Goal: Transaction & Acquisition: Book appointment/travel/reservation

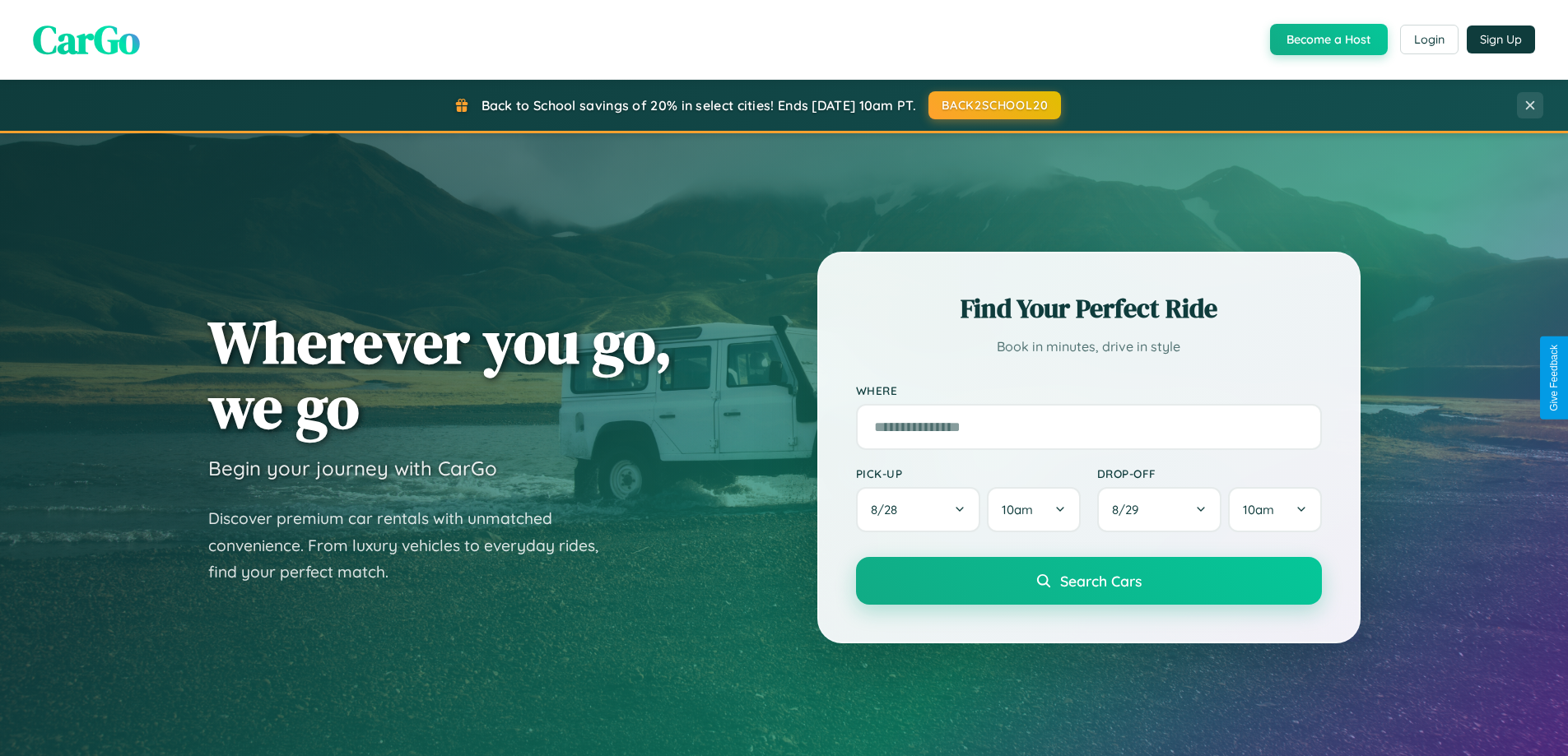
scroll to position [710, 0]
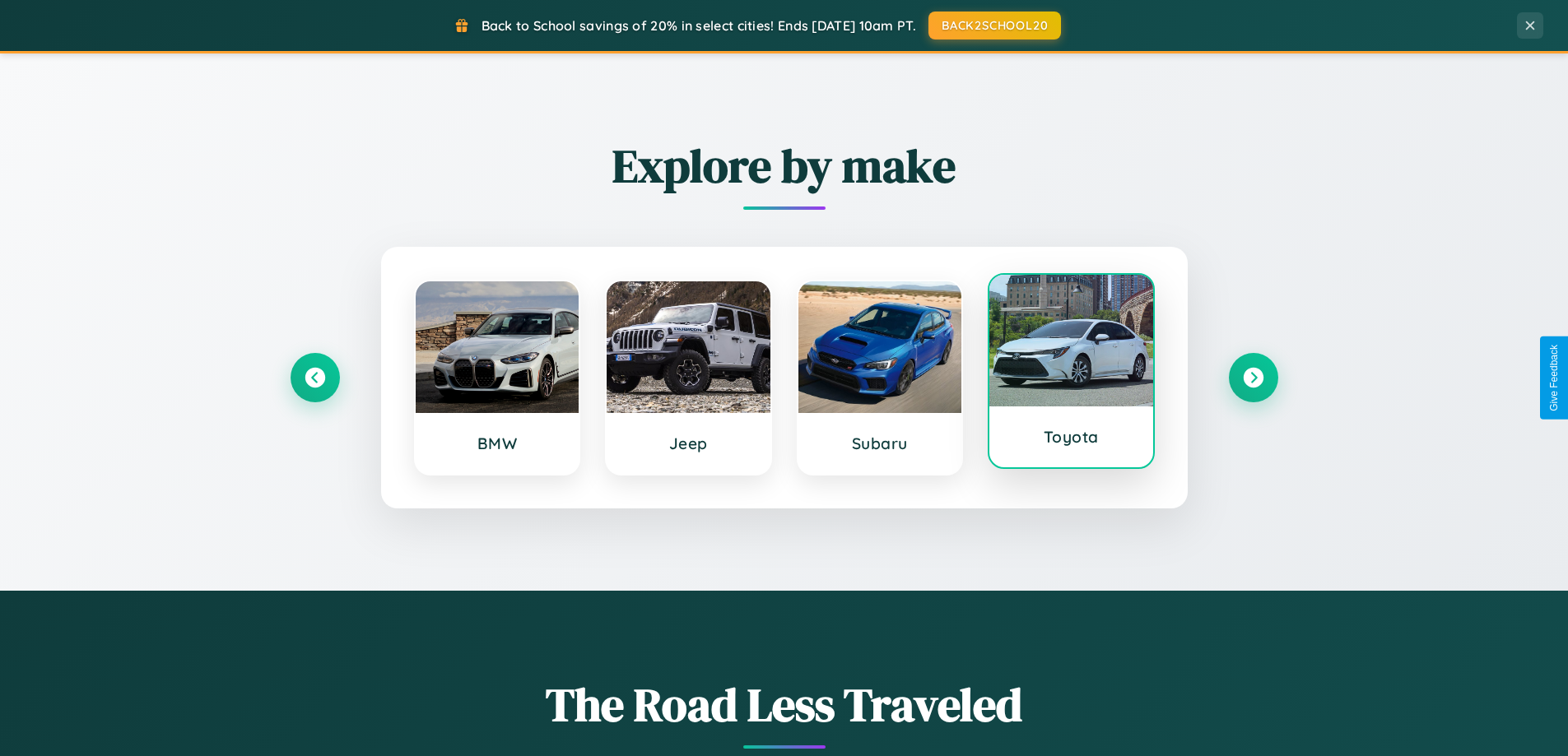
click at [1071, 373] on div at bounding box center [1071, 341] width 164 height 132
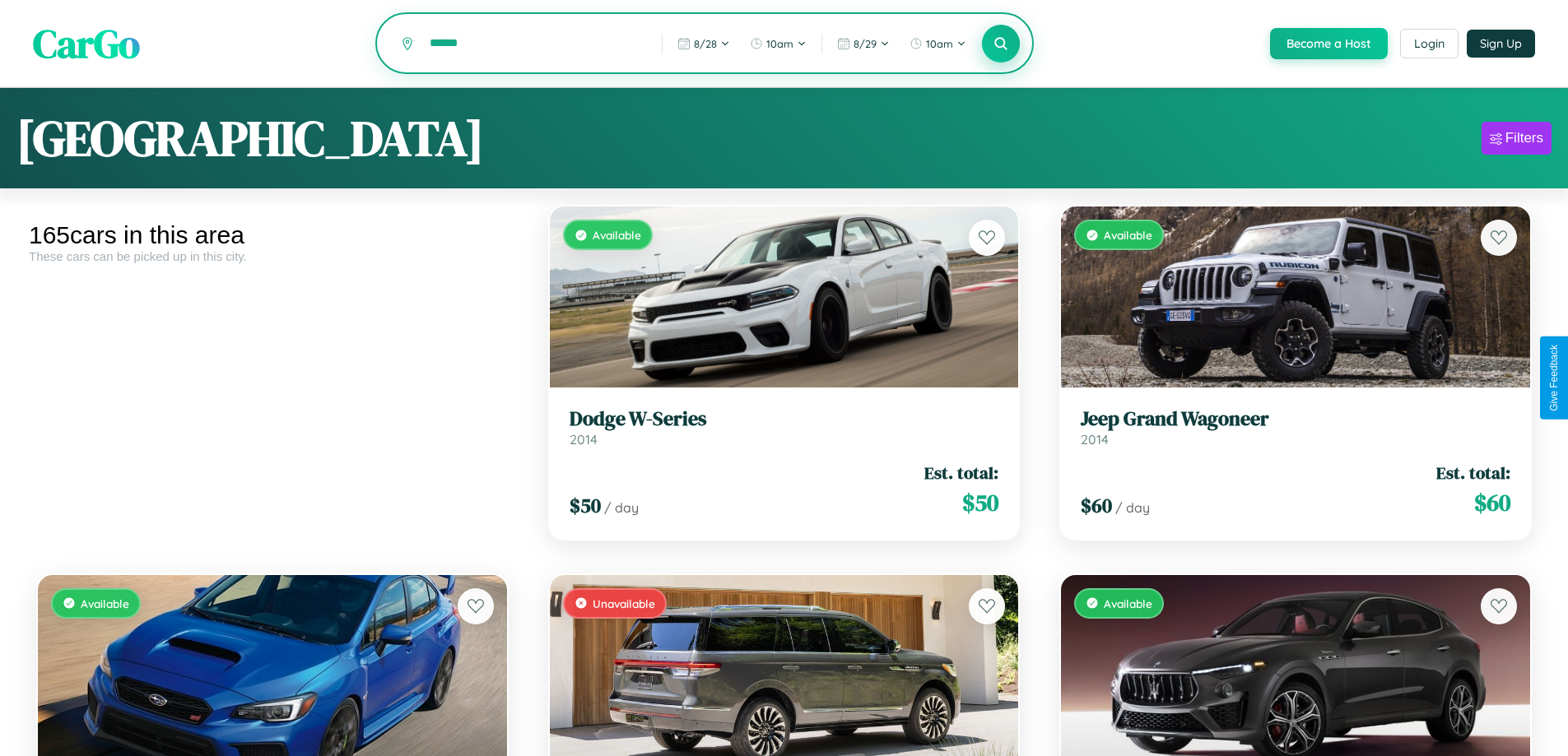
type input "******"
click at [1000, 44] on icon at bounding box center [1001, 44] width 16 height 16
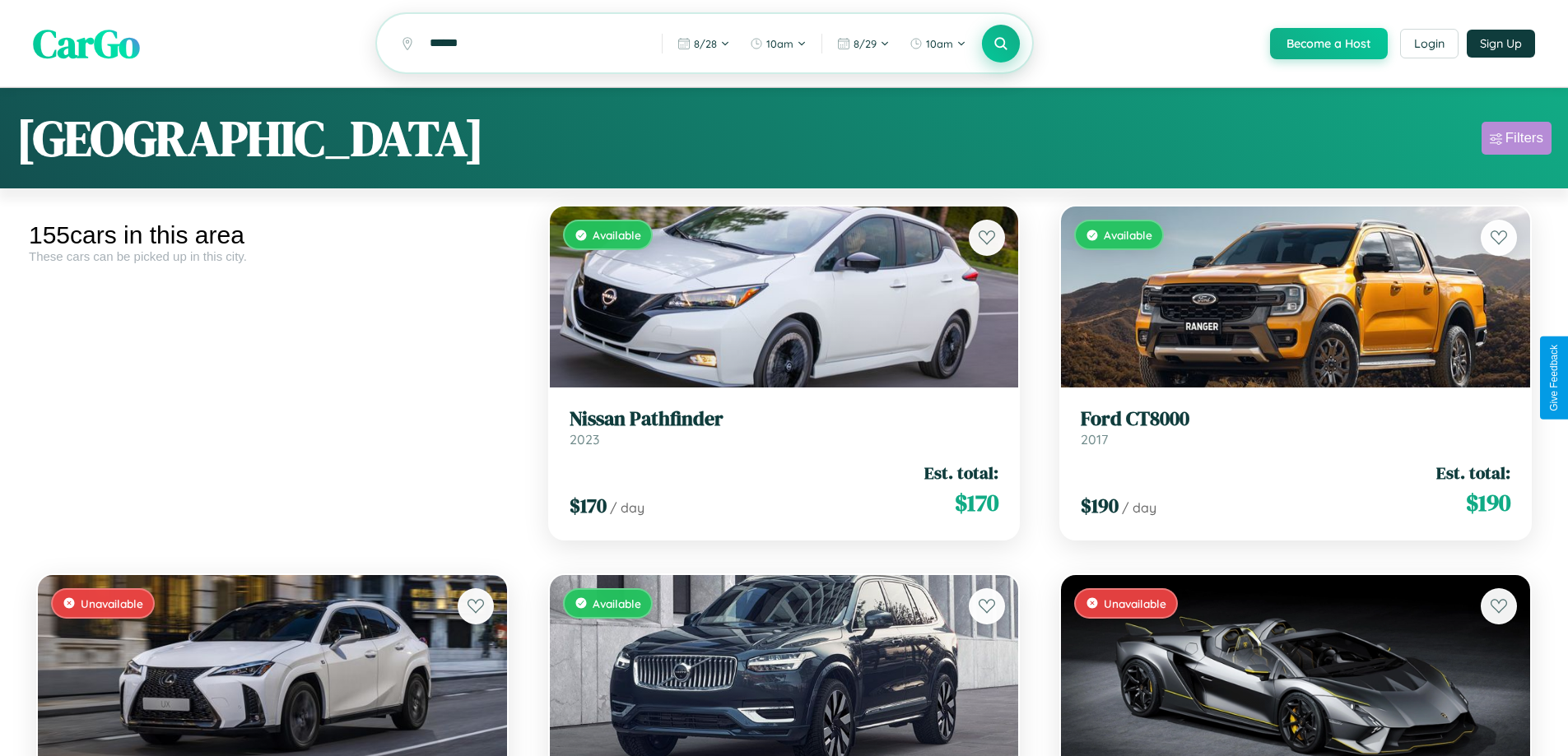
click at [1516, 141] on div "Filters" at bounding box center [1524, 138] width 38 height 17
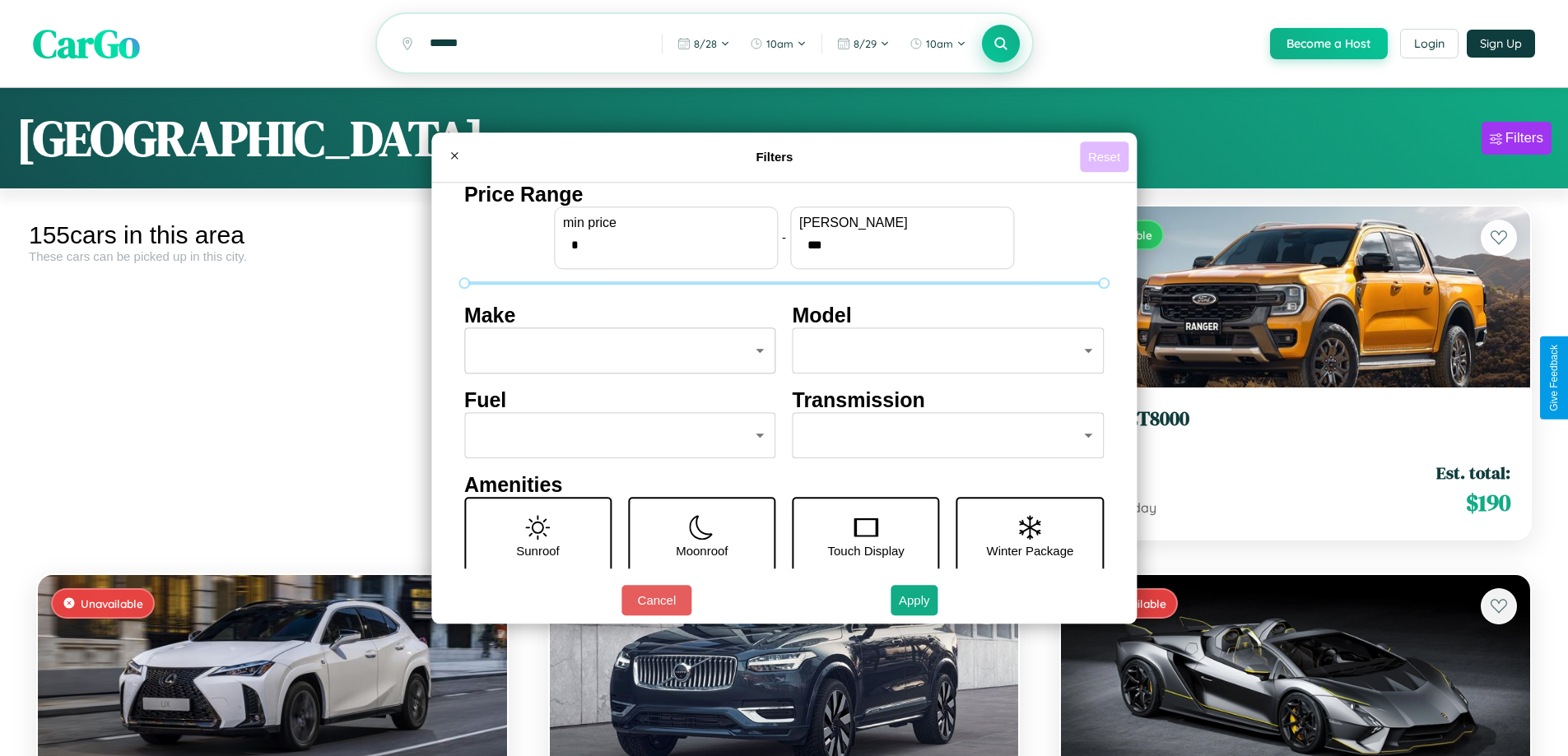
click at [1106, 157] on button "Reset" at bounding box center [1104, 157] width 49 height 30
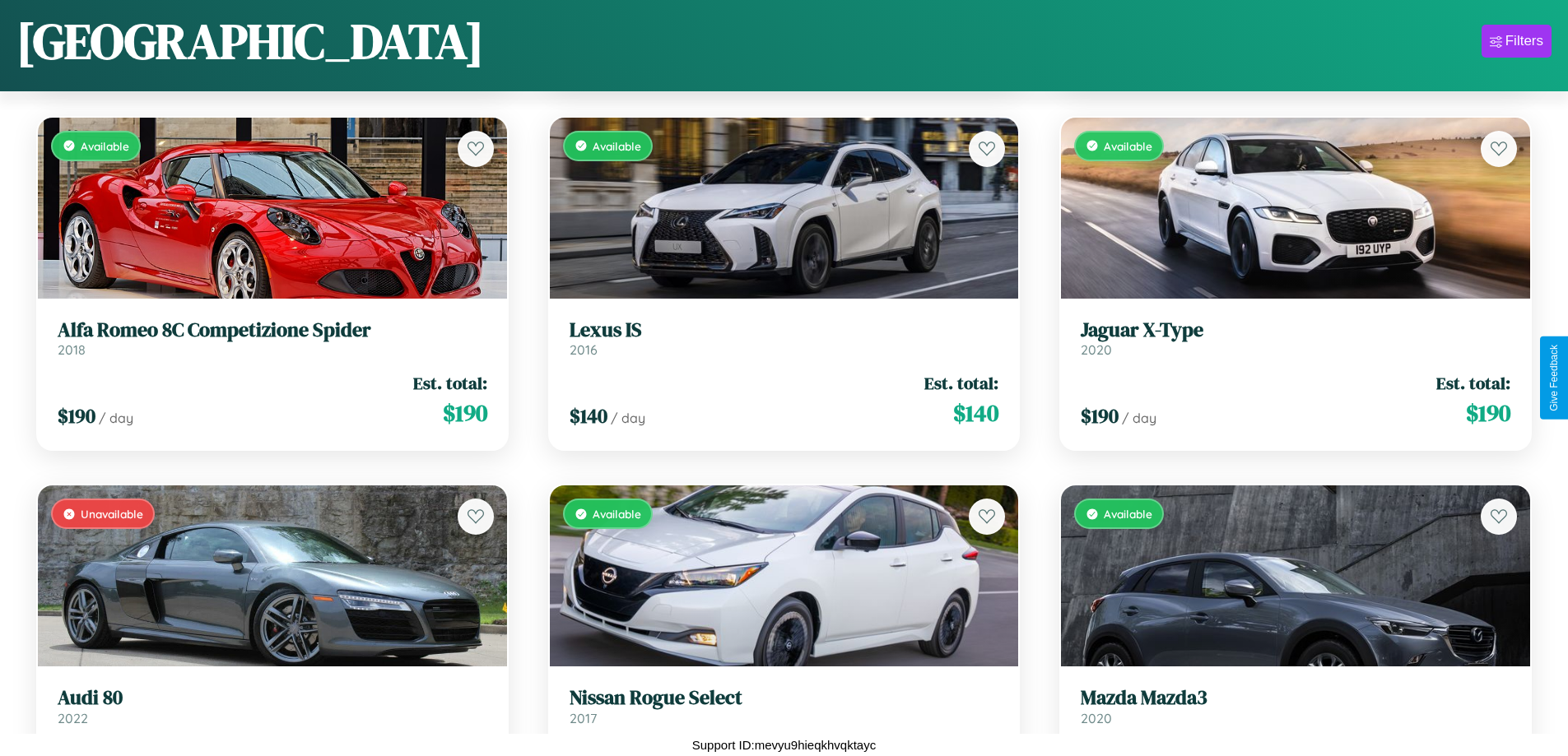
scroll to position [14971, 0]
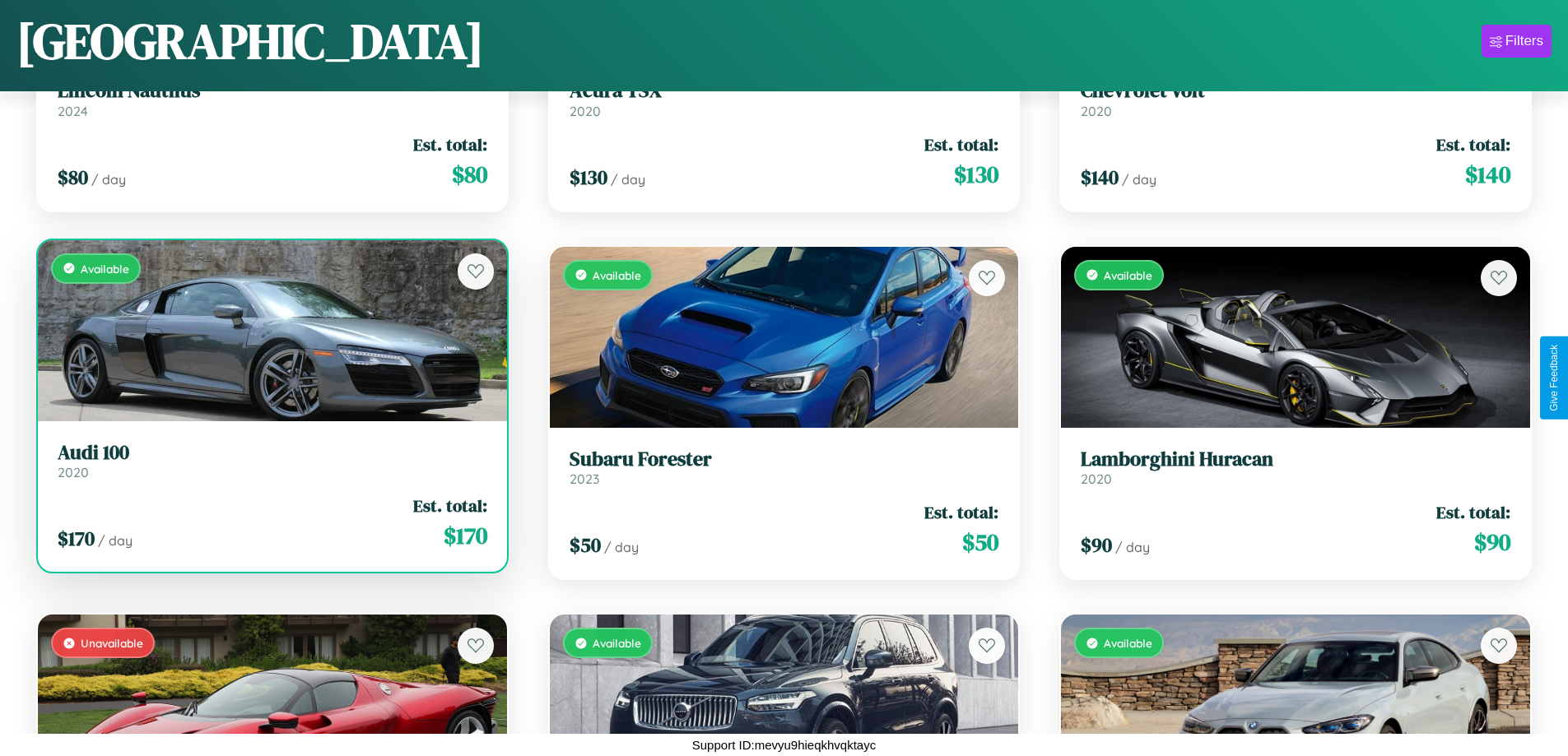
click at [269, 468] on link "Audi 100 2020" at bounding box center [272, 461] width 430 height 40
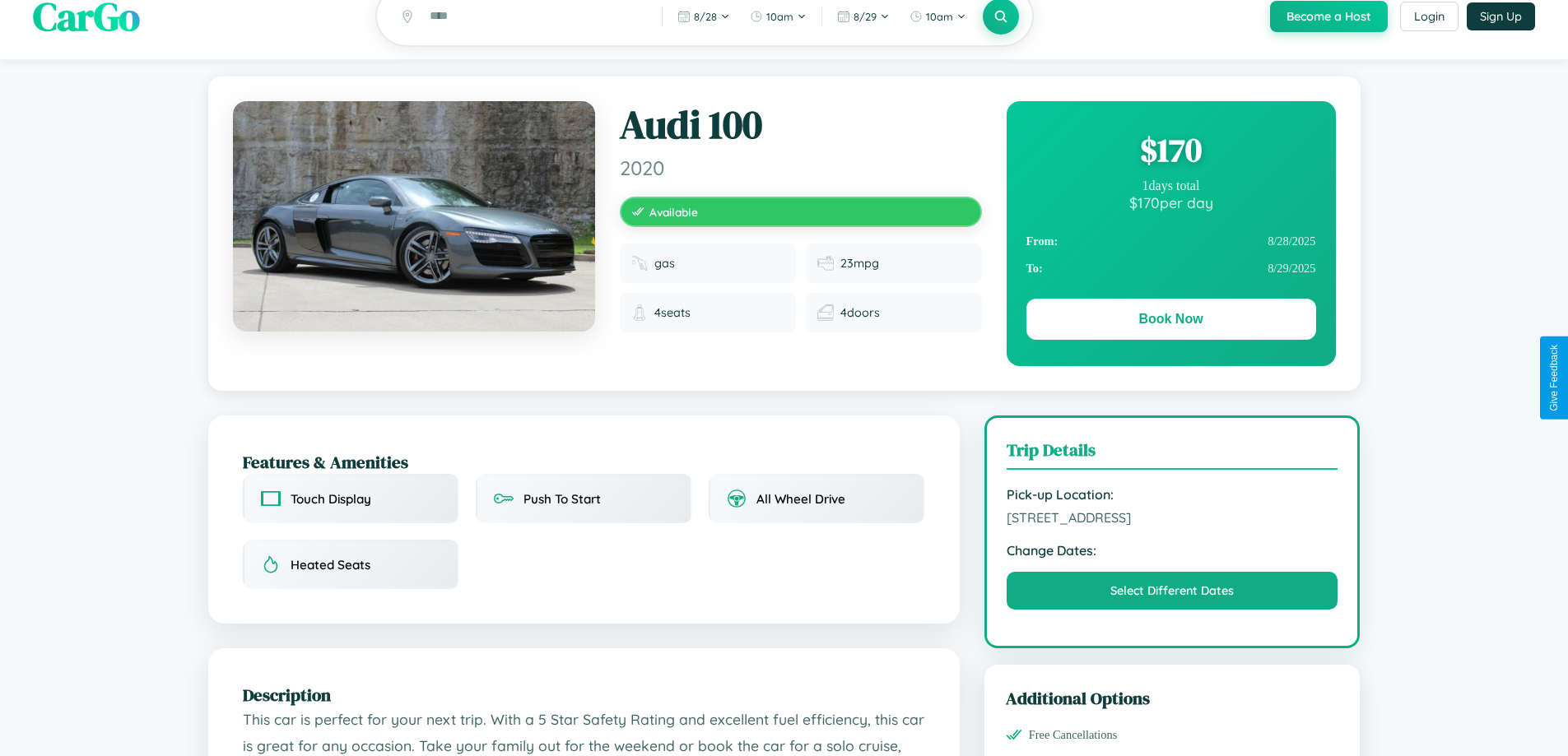
scroll to position [170, 0]
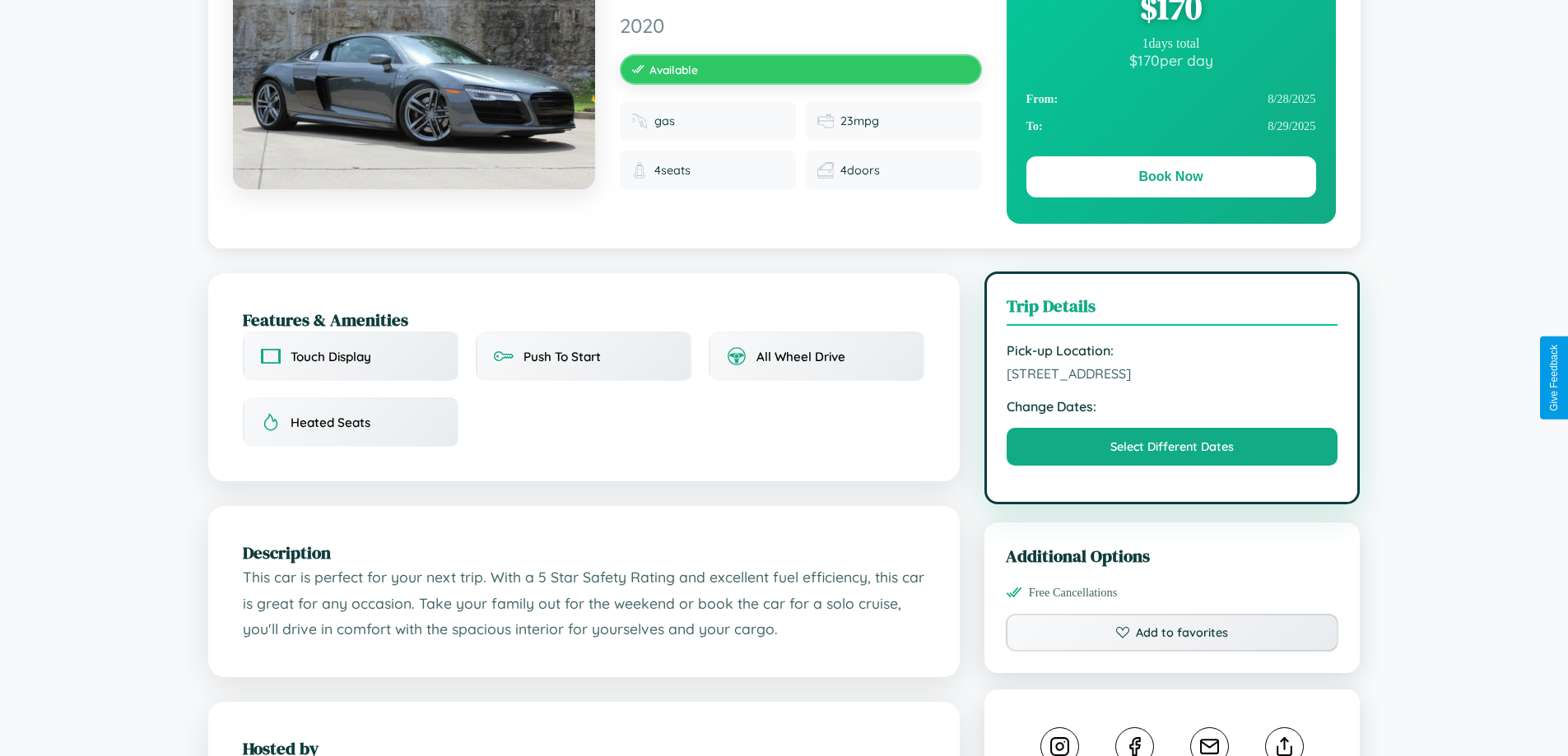
click at [1172, 376] on span "7485 Pine Street Prague 22828 Czech Republic" at bounding box center [1172, 374] width 332 height 17
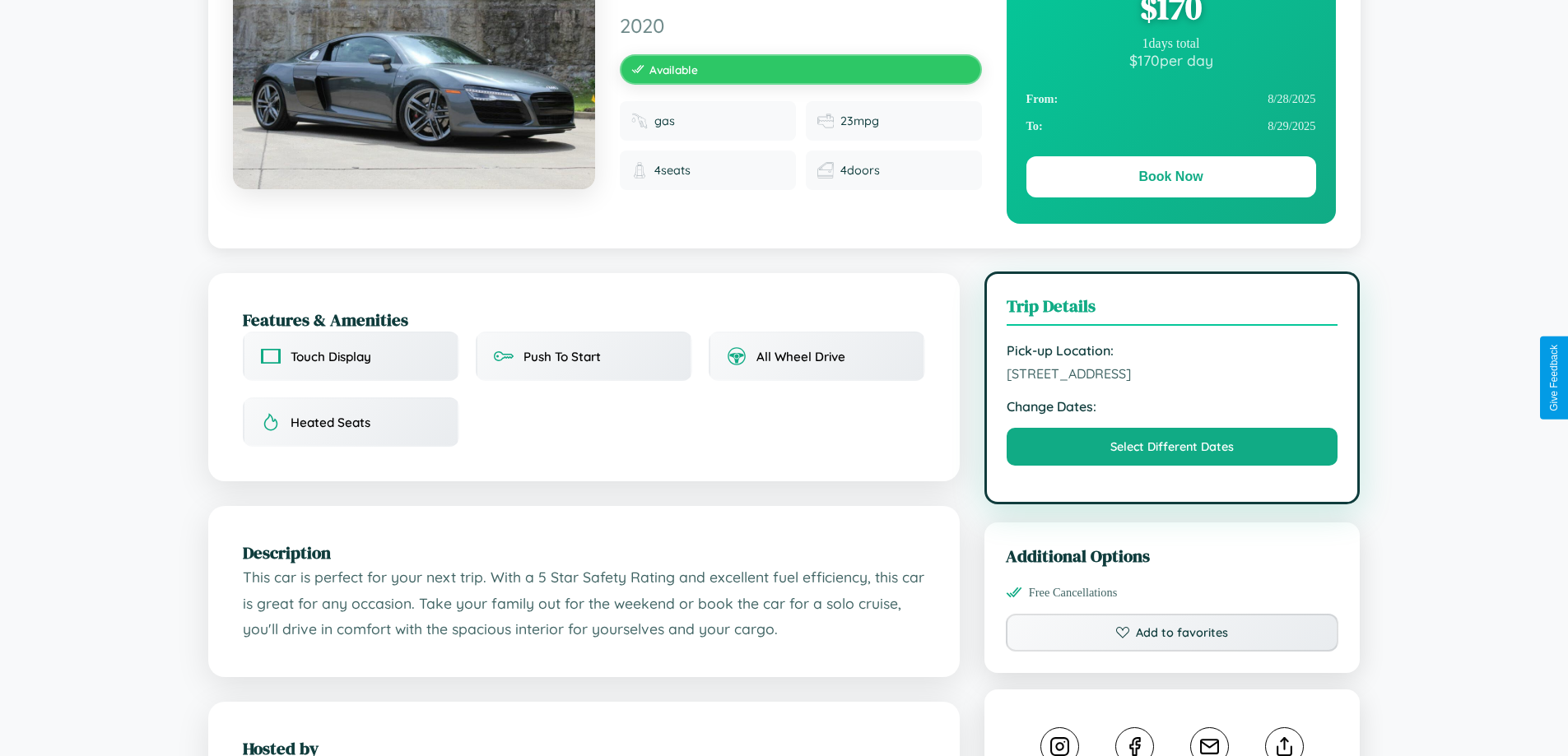
click at [1172, 376] on span "7485 Pine Street Prague 22828 Czech Republic" at bounding box center [1172, 374] width 332 height 17
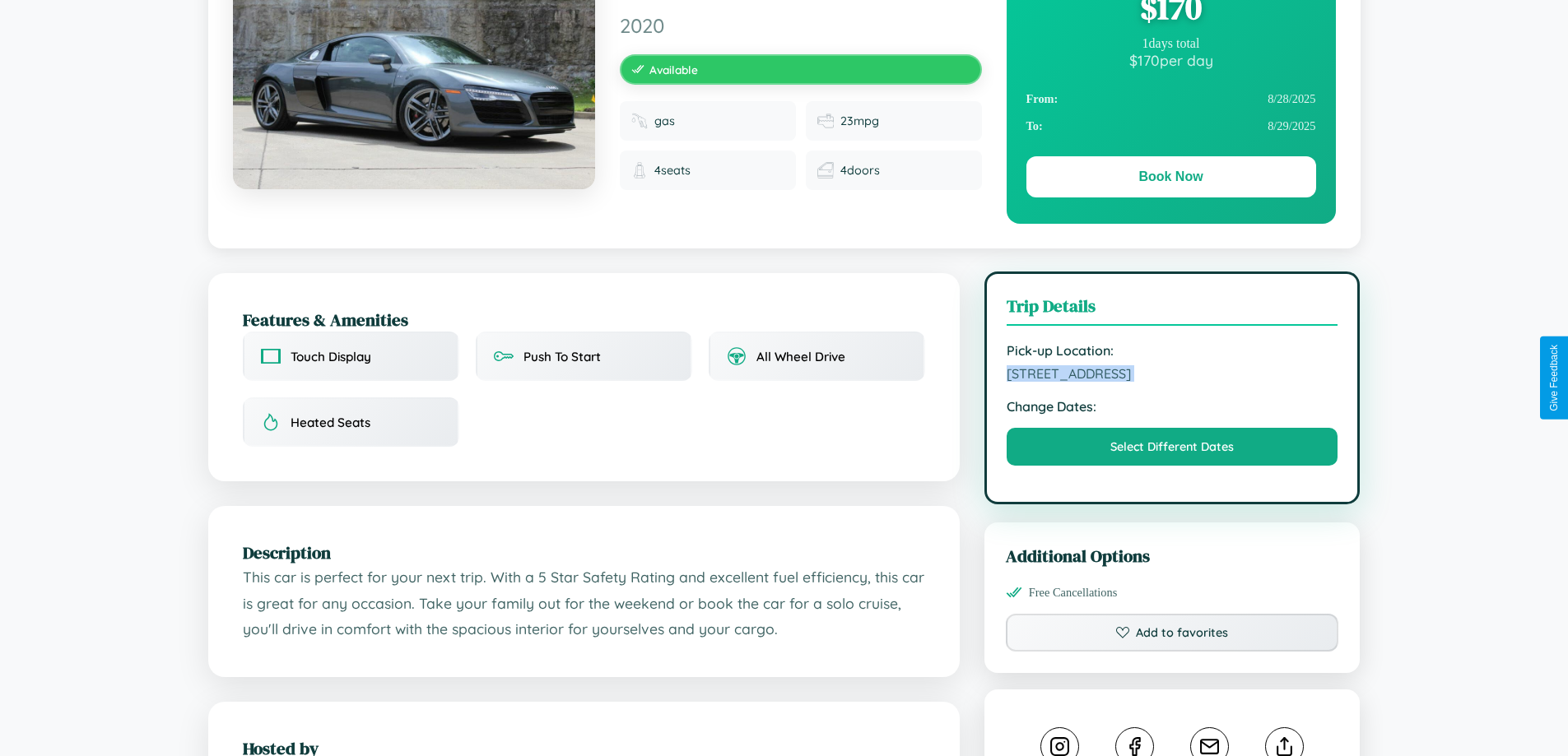
click at [1172, 376] on span "7485 Pine Street Prague 22828 Czech Republic" at bounding box center [1172, 374] width 332 height 17
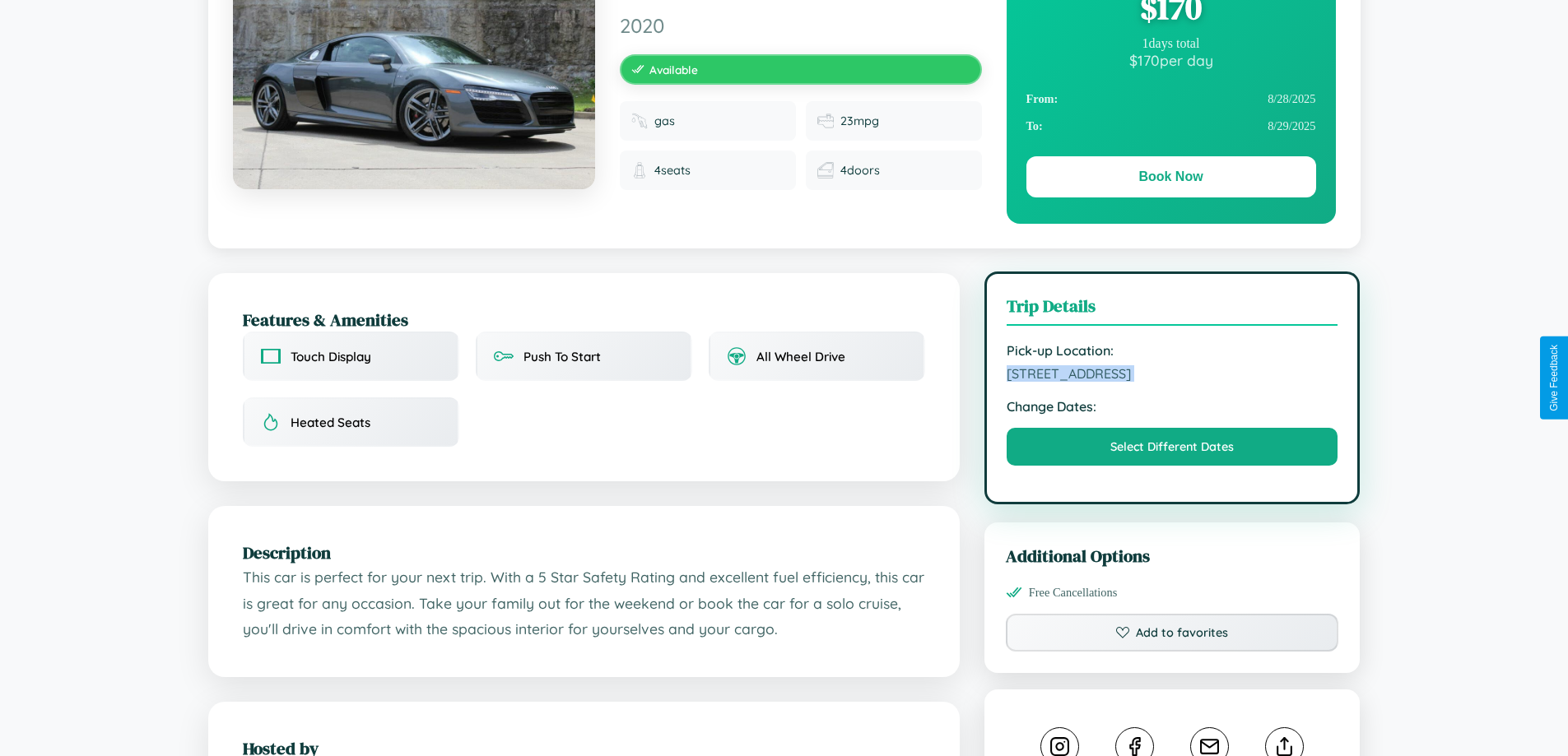
click at [1172, 376] on span "7485 Pine Street Prague 22828 Czech Republic" at bounding box center [1172, 374] width 332 height 17
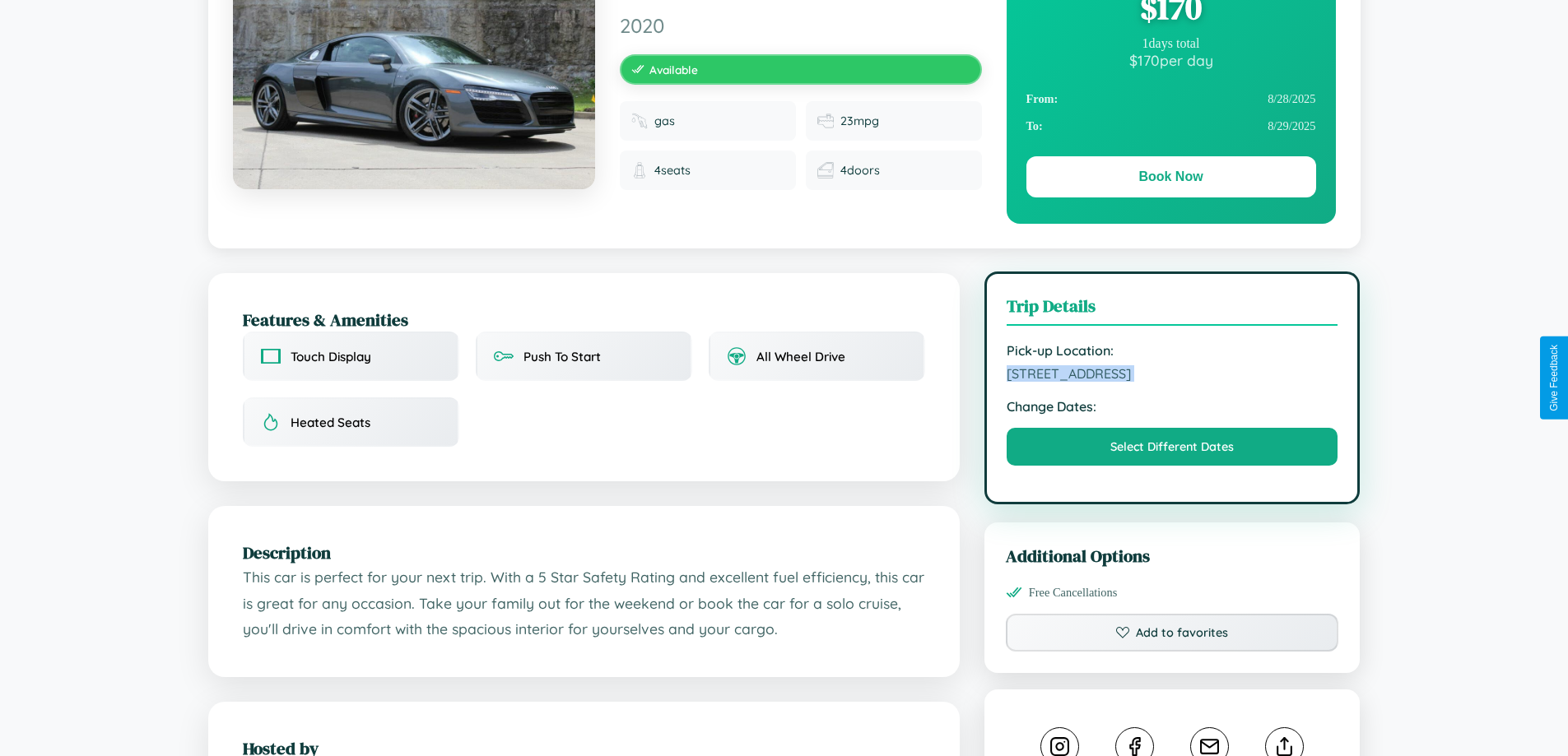
click at [1172, 376] on span "7485 Pine Street Prague 22828 Czech Republic" at bounding box center [1172, 374] width 332 height 17
